Goal: Task Accomplishment & Management: Manage account settings

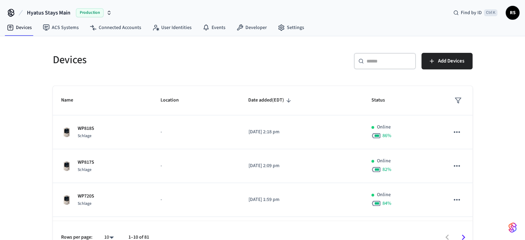
click at [354, 14] on div "Hyatus Stays Main Production Find by ID Ctrl K RS" at bounding box center [262, 10] width 525 height 20
drag, startPoint x: 292, startPoint y: 60, endPoint x: 259, endPoint y: 68, distance: 34.4
click at [291, 60] on div "​ ​ Add Devices" at bounding box center [370, 64] width 206 height 22
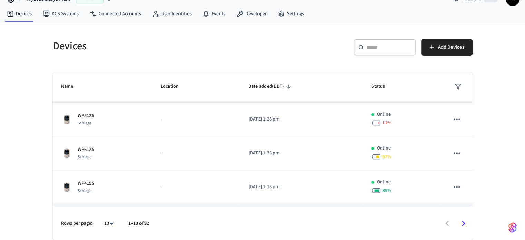
scroll to position [232, 0]
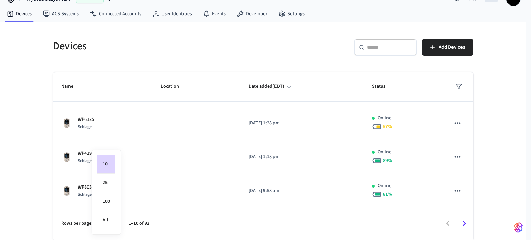
click at [114, 222] on body "Hyatus Stays Main Production Find by ID Ctrl K RS Devices ACS Systems Connected…" at bounding box center [265, 113] width 531 height 254
click at [111, 206] on li "100" at bounding box center [106, 201] width 18 height 19
type input "***"
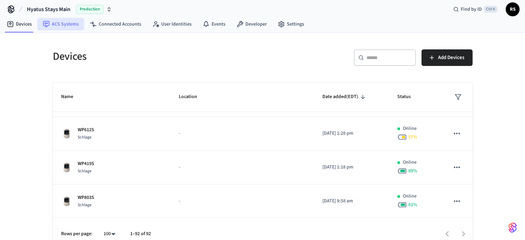
scroll to position [0, 0]
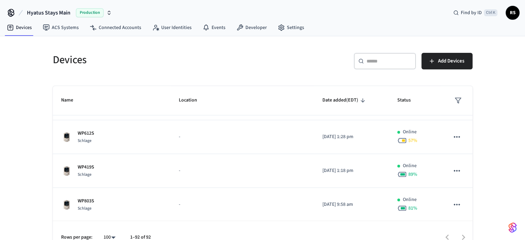
click at [50, 10] on span "Hyatus Stays Main" at bounding box center [49, 13] width 44 height 8
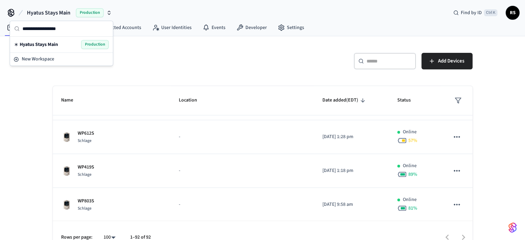
click at [10, 14] on icon at bounding box center [11, 12] width 6 height 6
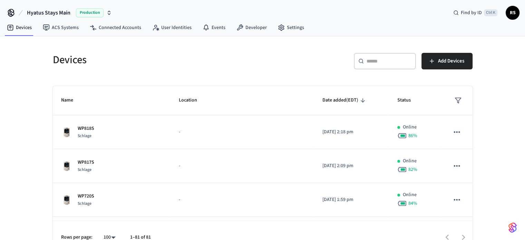
click at [205, 66] on h5 "Devices" at bounding box center [156, 60] width 206 height 14
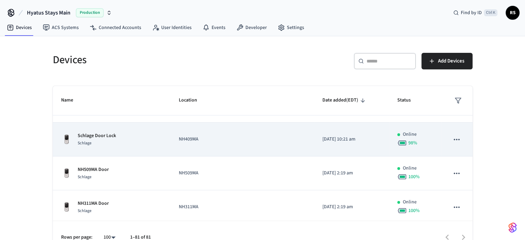
scroll to position [898, 0]
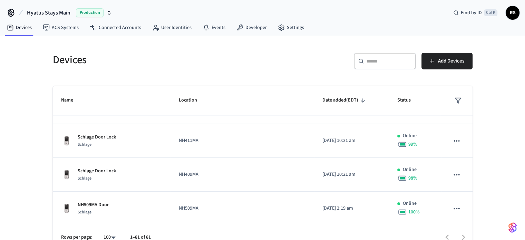
click at [376, 61] on input "text" at bounding box center [389, 61] width 45 height 7
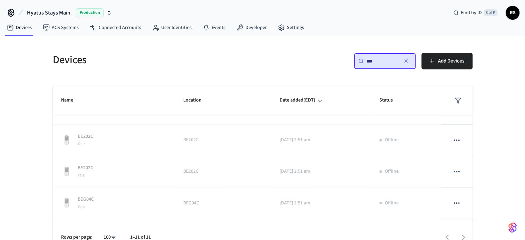
scroll to position [716, 0]
type input "***"
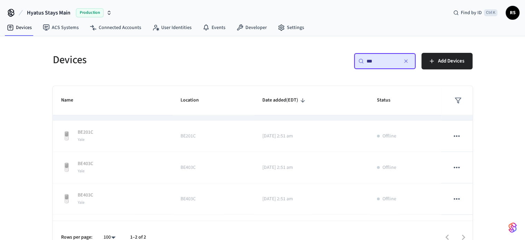
scroll to position [0, 0]
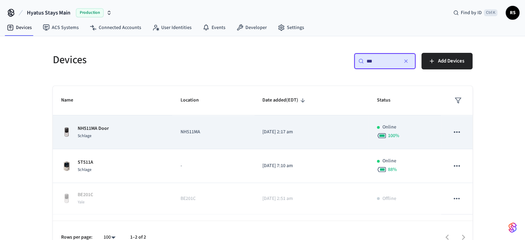
click at [136, 130] on div "NH511MA Door Schlage" at bounding box center [112, 132] width 103 height 15
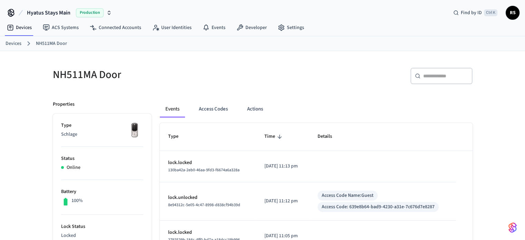
scroll to position [35, 0]
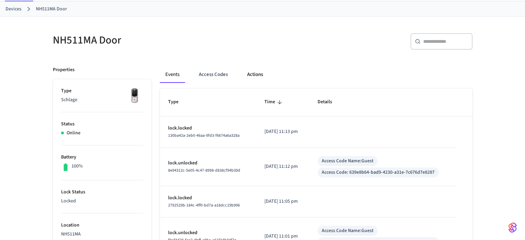
click at [259, 74] on button "Actions" at bounding box center [255, 74] width 27 height 17
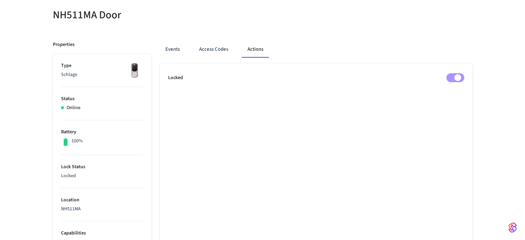
scroll to position [69, 0]
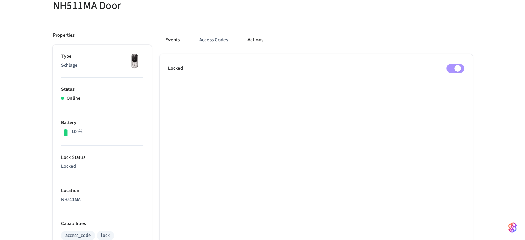
click at [171, 37] on button "Events" at bounding box center [173, 40] width 26 height 17
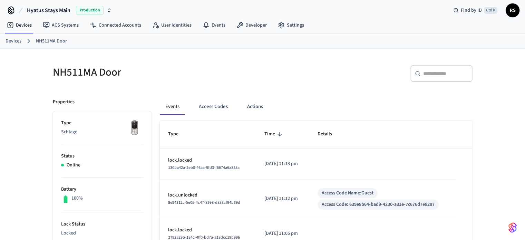
scroll to position [0, 0]
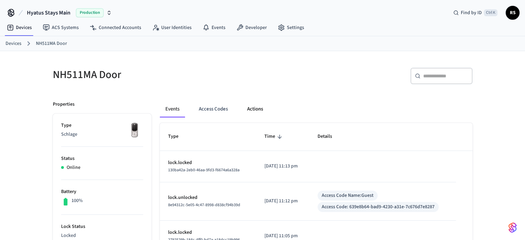
click at [258, 108] on button "Actions" at bounding box center [255, 109] width 27 height 17
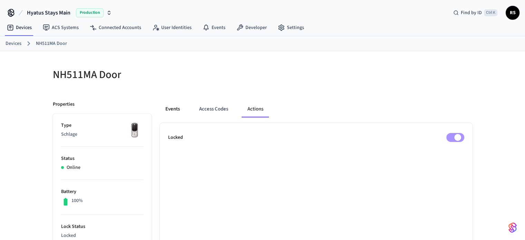
click at [173, 110] on button "Events" at bounding box center [173, 109] width 26 height 17
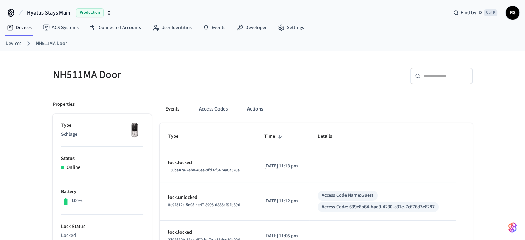
scroll to position [35, 0]
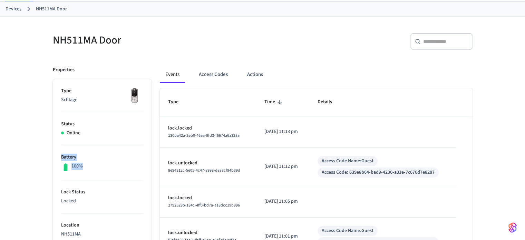
drag, startPoint x: 76, startPoint y: 168, endPoint x: 60, endPoint y: 160, distance: 18.1
drag, startPoint x: 72, startPoint y: 133, endPoint x: 64, endPoint y: 88, distance: 46.0
click at [94, 123] on p "Status" at bounding box center [102, 124] width 82 height 7
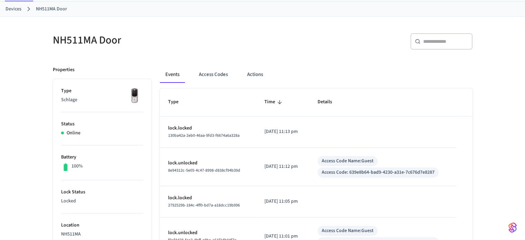
drag, startPoint x: 106, startPoint y: 146, endPoint x: 107, endPoint y: 151, distance: 5.7
click at [106, 146] on li "Battery 100%" at bounding box center [102, 162] width 82 height 35
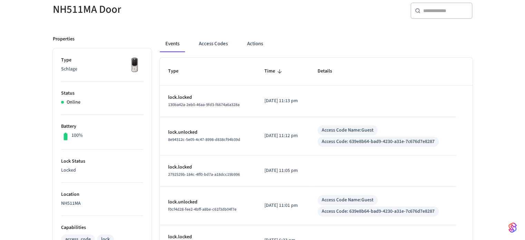
scroll to position [104, 0]
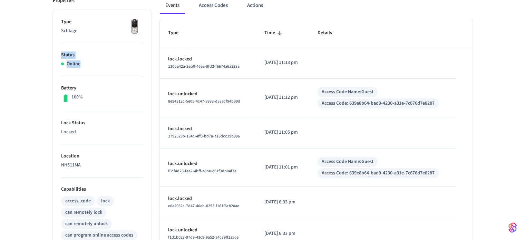
drag, startPoint x: 83, startPoint y: 63, endPoint x: 57, endPoint y: 48, distance: 30.0
click at [57, 48] on ul "Type Schlage Status Online Battery 100% Lock Status Locked Location NH511MA Cap…" at bounding box center [102, 213] width 99 height 406
click at [90, 98] on div "100%" at bounding box center [102, 98] width 82 height 9
drag, startPoint x: 89, startPoint y: 98, endPoint x: 62, endPoint y: 102, distance: 27.9
click at [62, 102] on li "Battery 100%" at bounding box center [102, 93] width 82 height 35
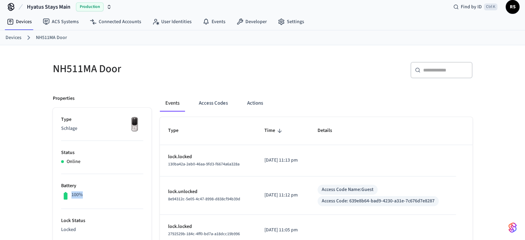
scroll to position [0, 0]
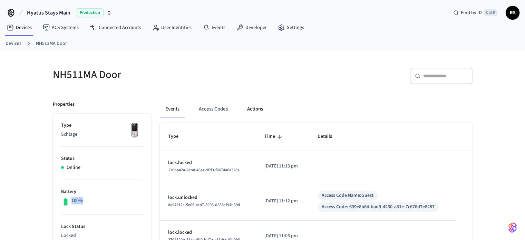
click at [250, 114] on button "Actions" at bounding box center [255, 109] width 27 height 17
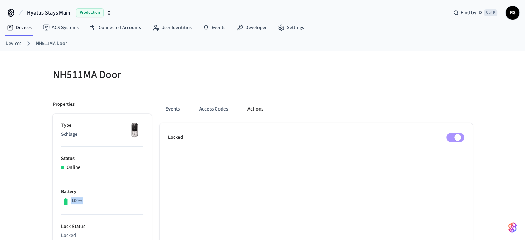
click at [257, 114] on button "Actions" at bounding box center [255, 109] width 27 height 17
click at [215, 108] on button "Access Codes" at bounding box center [214, 109] width 40 height 17
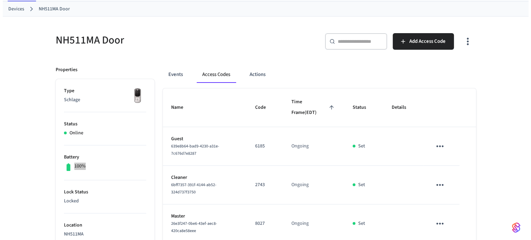
scroll to position [69, 0]
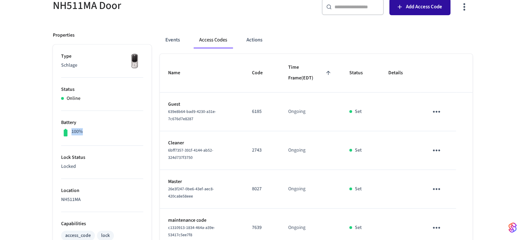
click at [433, 12] on button "Add Access Code" at bounding box center [420, 7] width 61 height 17
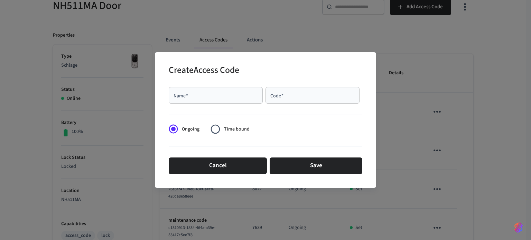
click at [181, 97] on input "Name   *" at bounding box center [216, 95] width 86 height 7
type input "*******"
click at [277, 91] on div "Code   *" at bounding box center [312, 95] width 94 height 17
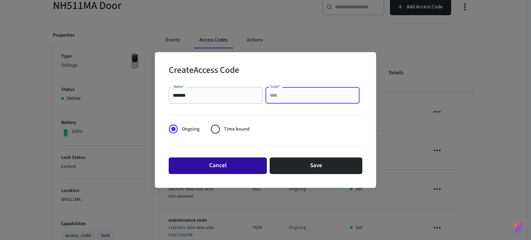
click at [223, 168] on button "Cancel" at bounding box center [218, 166] width 98 height 17
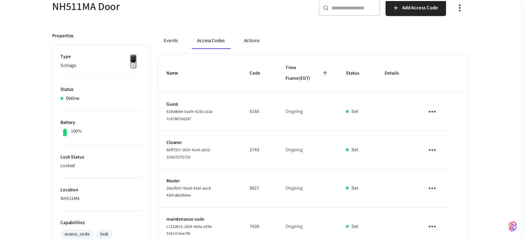
scroll to position [67, 0]
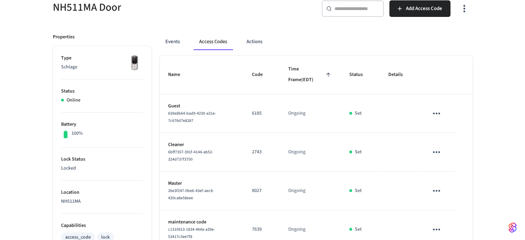
click at [435, 114] on icon "sticky table" at bounding box center [436, 113] width 11 height 11
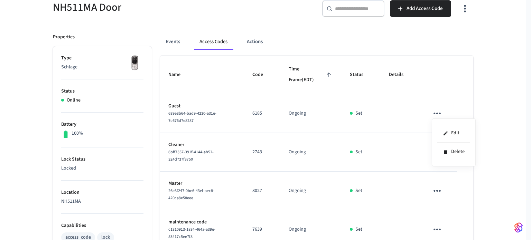
click at [320, 120] on div at bounding box center [265, 120] width 531 height 240
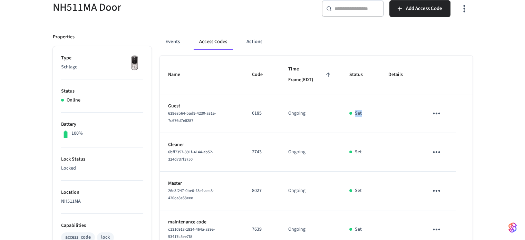
drag, startPoint x: 352, startPoint y: 111, endPoint x: 369, endPoint y: 115, distance: 17.3
click at [369, 115] on div "Set" at bounding box center [361, 113] width 22 height 7
click at [364, 102] on td "Set" at bounding box center [360, 113] width 39 height 39
click at [362, 112] on div "Set" at bounding box center [361, 113] width 22 height 7
click at [377, 89] on th "Status" at bounding box center [360, 75] width 39 height 39
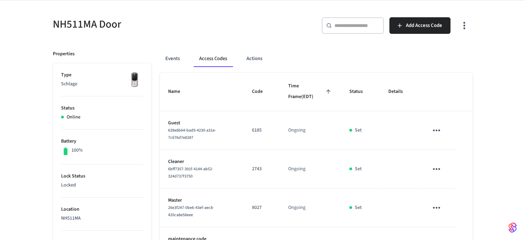
scroll to position [0, 0]
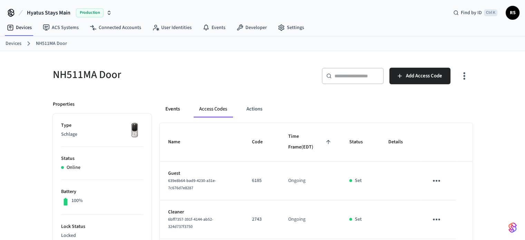
click at [178, 108] on button "Events" at bounding box center [173, 109] width 26 height 17
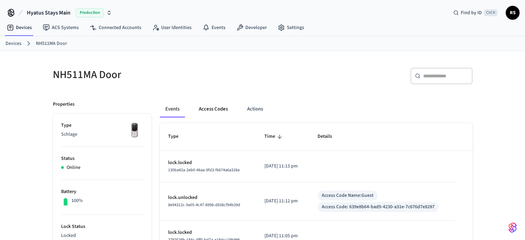
click at [206, 108] on button "Access Codes" at bounding box center [213, 109] width 40 height 17
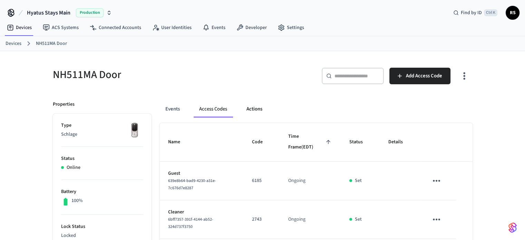
click at [254, 109] on button "Actions" at bounding box center [254, 109] width 27 height 17
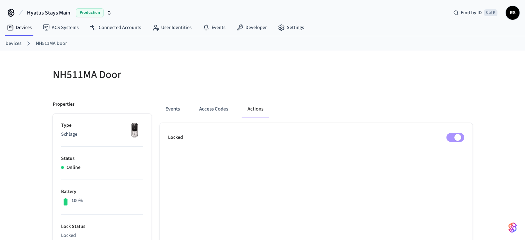
click at [18, 42] on link "Devices" at bounding box center [14, 43] width 16 height 7
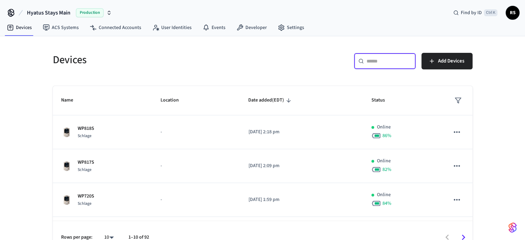
click at [381, 62] on input "text" at bounding box center [389, 61] width 45 height 7
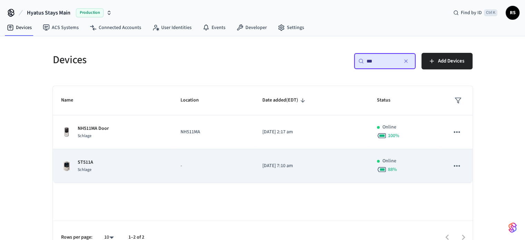
type input "***"
click at [111, 162] on div "ST511A Schlage" at bounding box center [112, 166] width 103 height 15
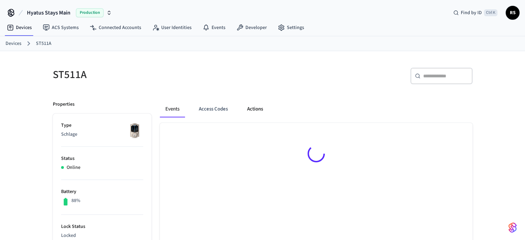
click at [260, 110] on button "Actions" at bounding box center [255, 109] width 27 height 17
click at [236, 114] on div "Events Access Codes Actions" at bounding box center [316, 109] width 313 height 17
click at [225, 112] on button "Access Codes" at bounding box center [214, 109] width 40 height 17
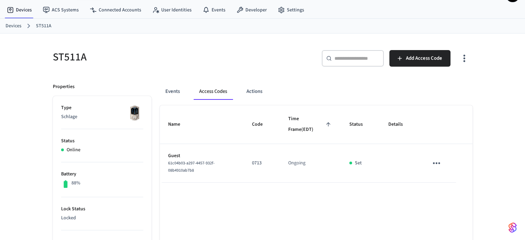
scroll to position [35, 0]
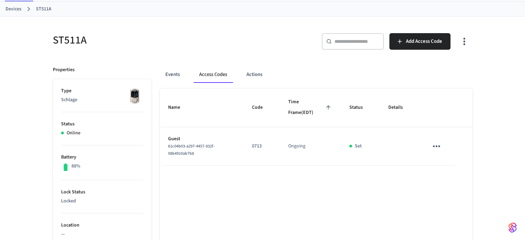
click at [8, 11] on link "Devices" at bounding box center [14, 9] width 16 height 7
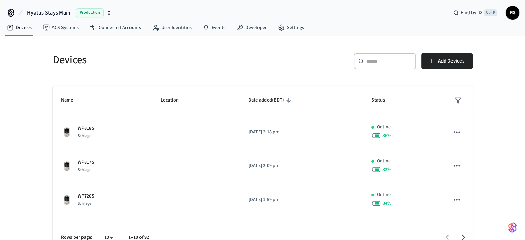
click at [370, 65] on div "​ ​" at bounding box center [385, 61] width 62 height 17
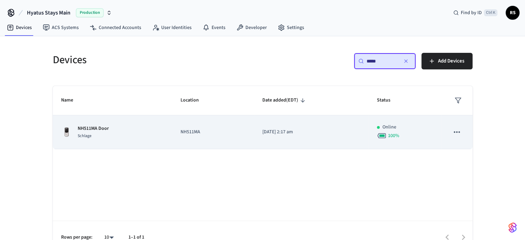
type input "*****"
click at [200, 143] on td "NH511MA" at bounding box center [213, 132] width 82 height 34
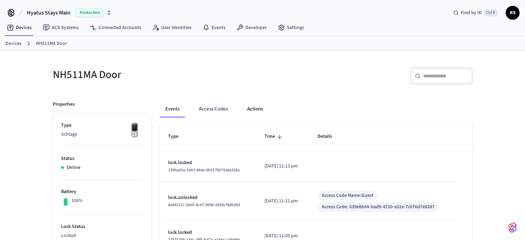
click at [251, 104] on button "Actions" at bounding box center [255, 109] width 27 height 17
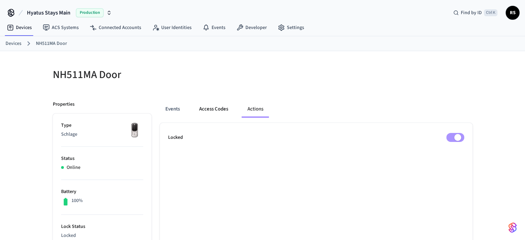
click at [211, 106] on button "Access Codes" at bounding box center [214, 109] width 40 height 17
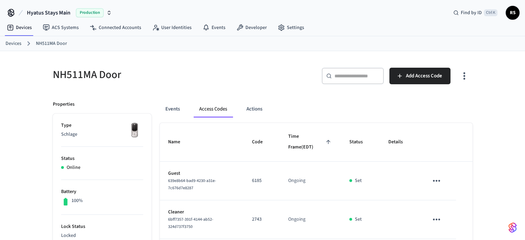
click at [180, 73] on h5 "NH511MA Door" at bounding box center [156, 75] width 206 height 14
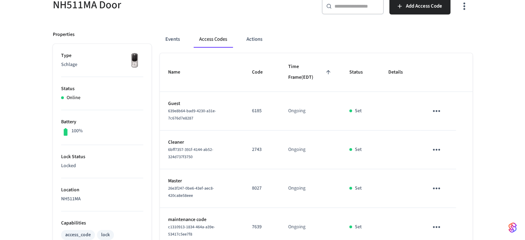
scroll to position [69, 0]
click at [167, 41] on button "Events" at bounding box center [173, 40] width 26 height 17
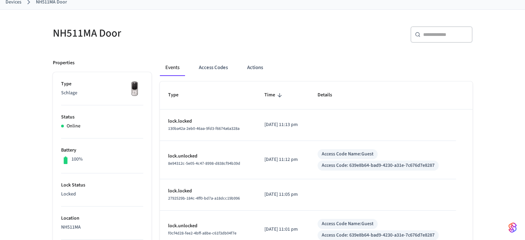
scroll to position [36, 0]
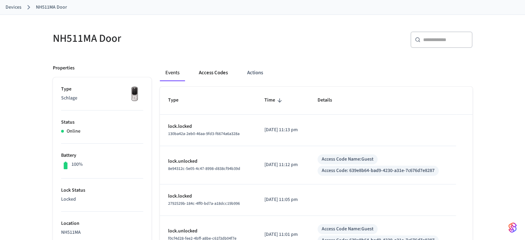
click at [219, 70] on button "Access Codes" at bounding box center [213, 73] width 40 height 17
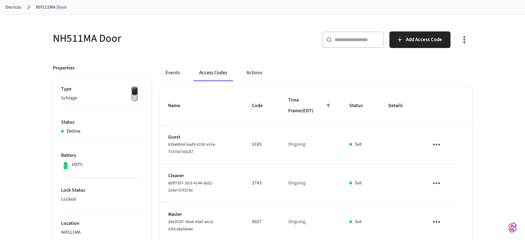
click at [196, 33] on h5 "NH511MA Door" at bounding box center [156, 38] width 206 height 14
click at [464, 46] on button "button" at bounding box center [464, 40] width 16 height 28
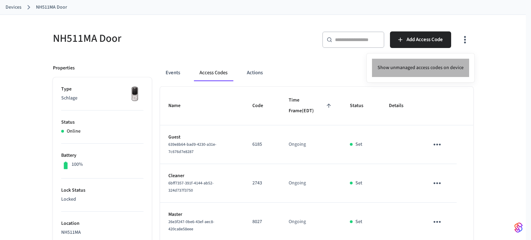
click at [434, 67] on li "Show unmanaged access codes on device" at bounding box center [420, 68] width 97 height 18
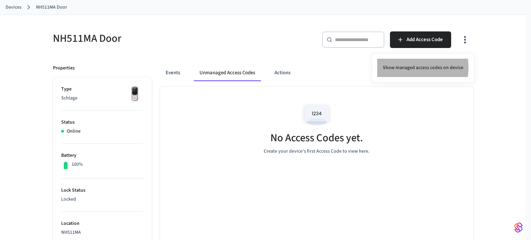
click at [406, 67] on li "Show managed access codes on device" at bounding box center [423, 68] width 92 height 18
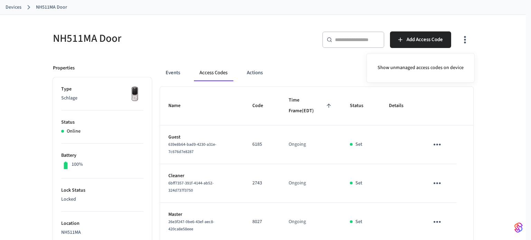
click at [277, 36] on div at bounding box center [265, 120] width 531 height 240
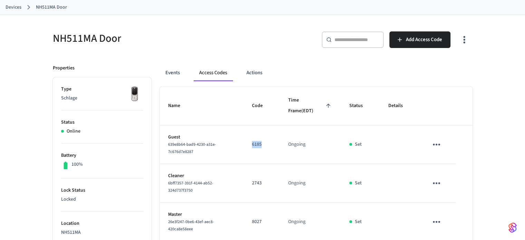
drag, startPoint x: 253, startPoint y: 145, endPoint x: 265, endPoint y: 144, distance: 11.8
click at [265, 144] on td "6185" at bounding box center [262, 144] width 36 height 39
click at [206, 48] on div "NH511MA Door" at bounding box center [152, 38] width 214 height 30
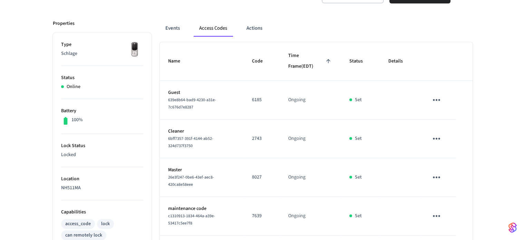
scroll to position [71, 0]
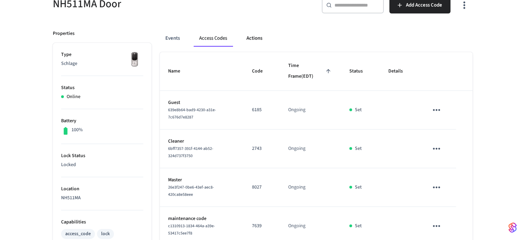
click at [253, 42] on button "Actions" at bounding box center [254, 38] width 27 height 17
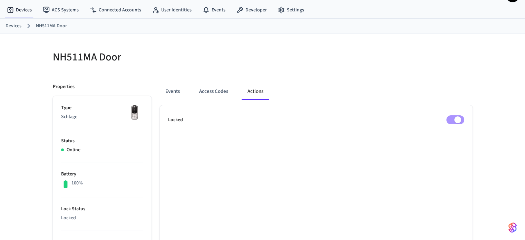
scroll to position [0, 0]
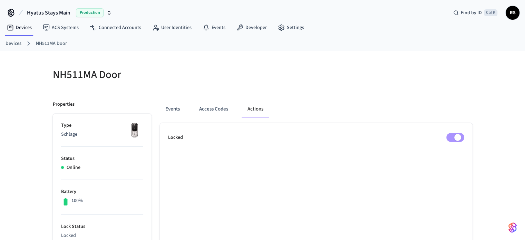
click at [17, 42] on link "Devices" at bounding box center [14, 43] width 16 height 7
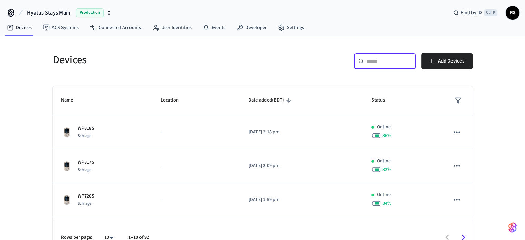
click at [383, 63] on input "text" at bounding box center [389, 61] width 45 height 7
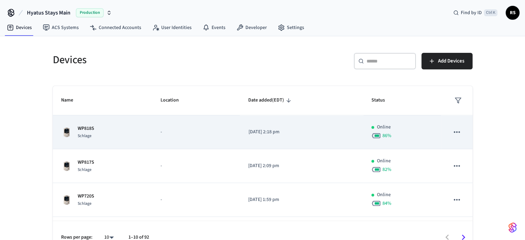
click at [256, 139] on td "[DATE] 2:18 pm" at bounding box center [301, 132] width 123 height 34
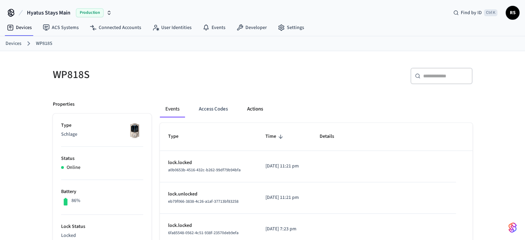
click at [257, 108] on button "Actions" at bounding box center [255, 109] width 27 height 17
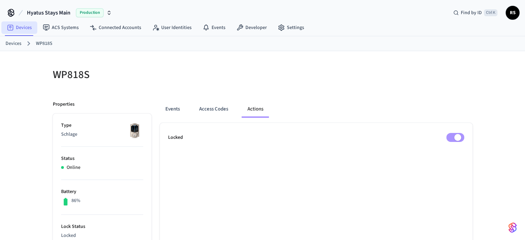
click at [25, 27] on link "Devices" at bounding box center [19, 27] width 36 height 12
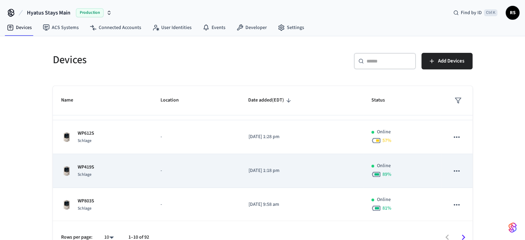
scroll to position [14, 0]
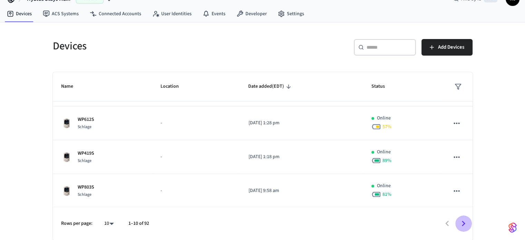
click at [466, 225] on icon "Go to next page" at bounding box center [463, 223] width 11 height 11
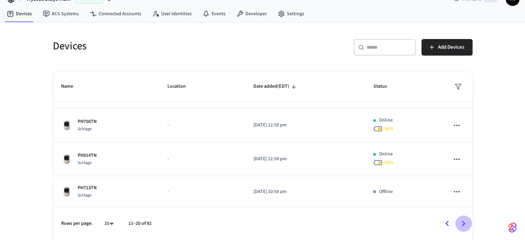
click at [460, 225] on icon "Go to next page" at bounding box center [463, 223] width 11 height 11
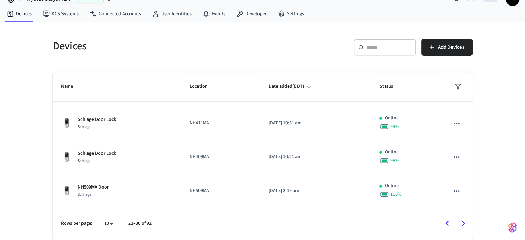
click at [460, 225] on icon "Go to next page" at bounding box center [463, 223] width 11 height 11
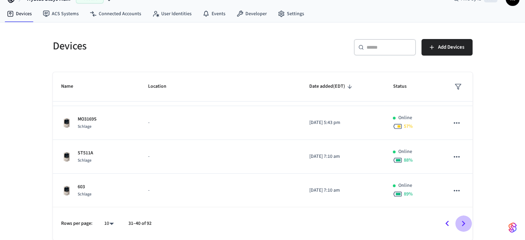
click at [460, 225] on icon "Go to next page" at bounding box center [463, 223] width 11 height 11
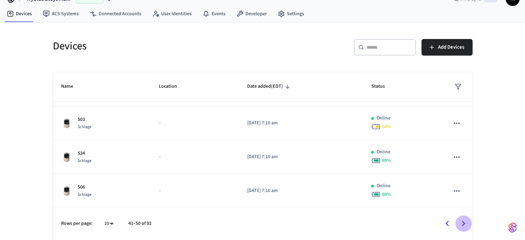
click at [460, 225] on icon "Go to next page" at bounding box center [463, 223] width 11 height 11
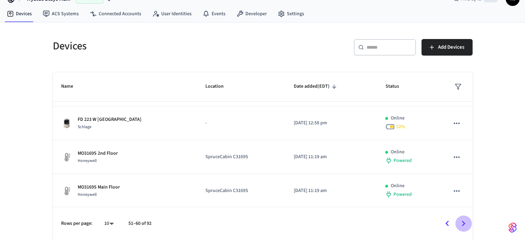
click at [460, 225] on icon "Go to next page" at bounding box center [463, 223] width 11 height 11
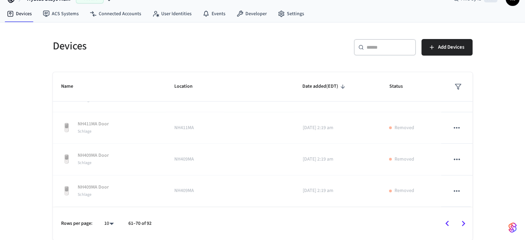
scroll to position [218, 0]
click at [460, 225] on icon "Go to next page" at bounding box center [463, 223] width 11 height 11
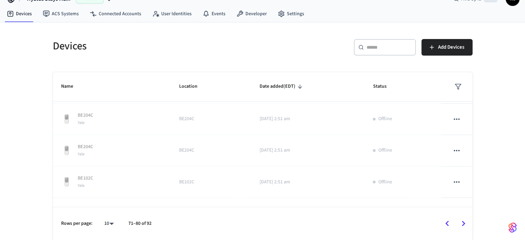
scroll to position [230, 0]
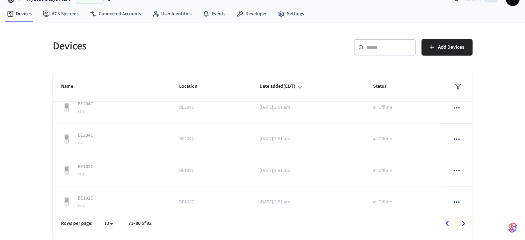
click at [460, 225] on icon "Go to next page" at bounding box center [463, 223] width 11 height 11
click at [460, 225] on div at bounding box center [316, 224] width 314 height 16
click at [444, 223] on icon "Go to previous page" at bounding box center [447, 223] width 11 height 11
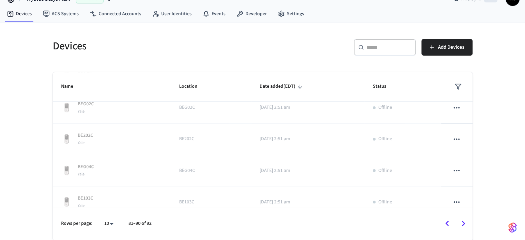
click at [444, 223] on icon "Go to previous page" at bounding box center [447, 223] width 11 height 11
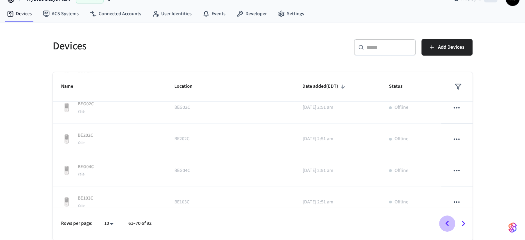
click at [444, 223] on icon "Go to previous page" at bounding box center [447, 223] width 11 height 11
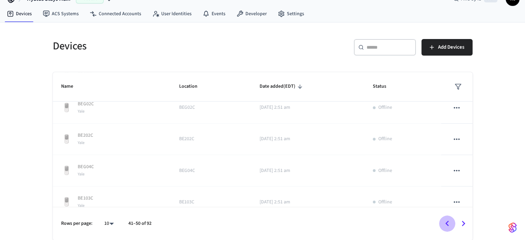
click at [444, 223] on icon "Go to previous page" at bounding box center [447, 223] width 11 height 11
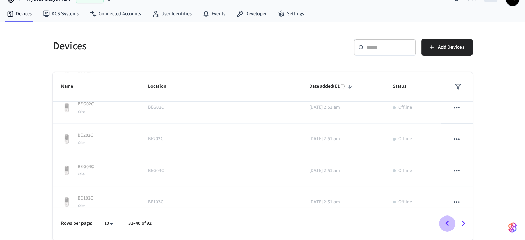
click at [444, 223] on icon "Go to previous page" at bounding box center [447, 223] width 11 height 11
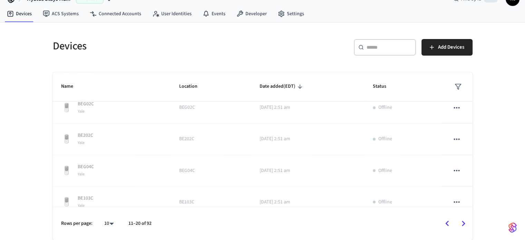
click at [444, 223] on icon "Go to previous page" at bounding box center [447, 223] width 11 height 11
click at [444, 223] on div at bounding box center [314, 224] width 316 height 16
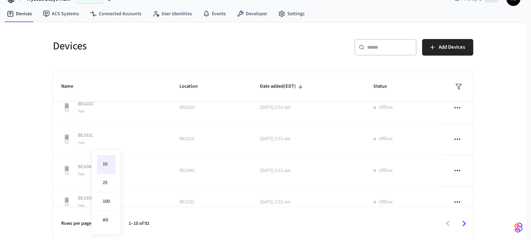
click at [108, 225] on body "Hyatus Stays Main Production Find by ID Ctrl K RS Devices ACS Systems Connected…" at bounding box center [265, 113] width 531 height 254
click at [106, 223] on li "All" at bounding box center [106, 220] width 18 height 18
type input "**"
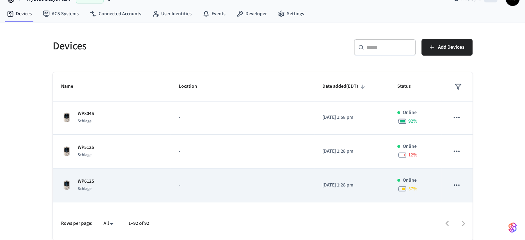
scroll to position [884, 0]
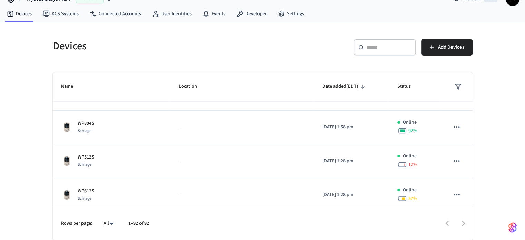
click at [4, 63] on div "Devices ​ ​ Add Devices Name Location Date added (EDT) Status NH409MA Door Schl…" at bounding box center [262, 131] width 525 height 218
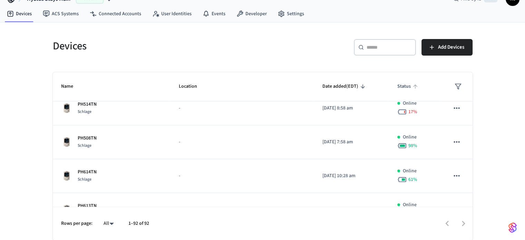
click at [398, 89] on span "Status" at bounding box center [409, 86] width 22 height 11
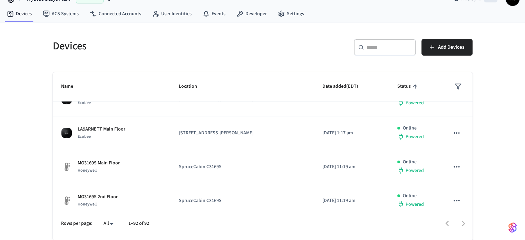
click at [398, 89] on span "Status" at bounding box center [409, 86] width 22 height 11
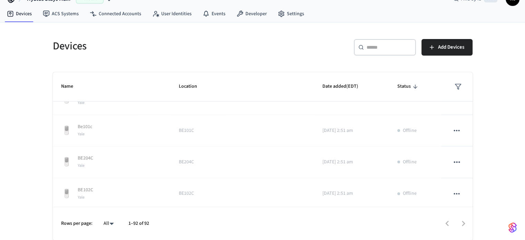
scroll to position [0, 0]
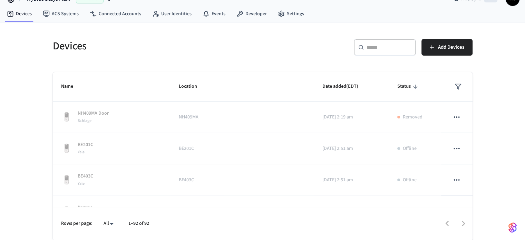
click at [456, 80] on th "sticky table" at bounding box center [456, 86] width 31 height 29
click at [456, 84] on polygon "sticky table" at bounding box center [458, 86] width 6 height 5
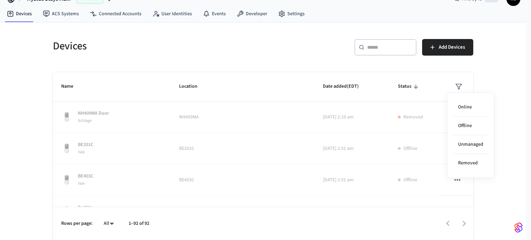
click at [199, 59] on div at bounding box center [265, 120] width 531 height 240
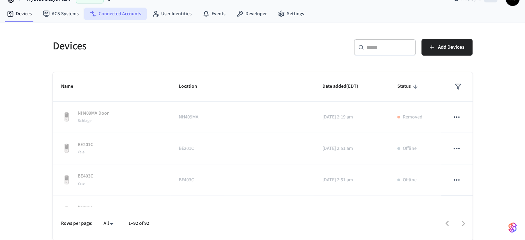
click at [95, 11] on icon at bounding box center [93, 13] width 7 height 7
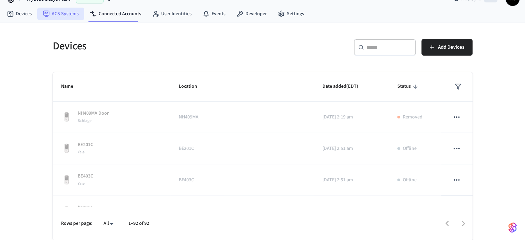
click at [56, 19] on link "ACS Systems" at bounding box center [60, 14] width 47 height 12
